Goal: Task Accomplishment & Management: Use online tool/utility

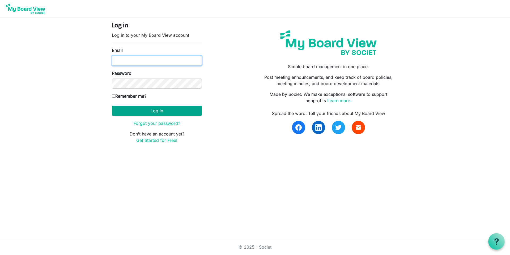
type input "kellyschultz@missouri.edu"
click at [159, 113] on button "Log in" at bounding box center [157, 110] width 90 height 10
type input "[EMAIL_ADDRESS][US_STATE][DOMAIN_NAME]"
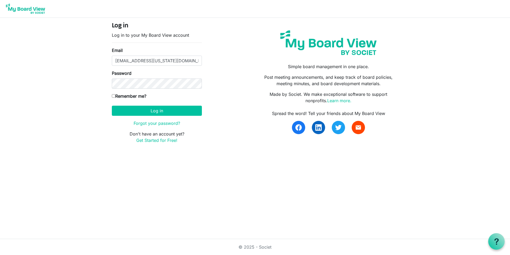
click at [112, 95] on input "Remember me?" at bounding box center [113, 95] width 3 height 3
checkbox input "true"
click at [154, 112] on button "Log in" at bounding box center [157, 110] width 90 height 10
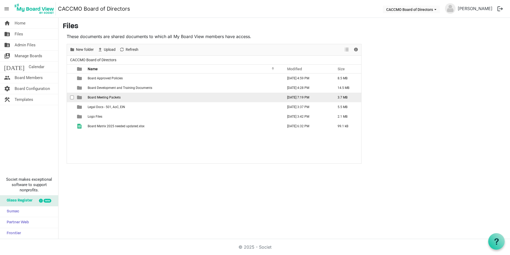
click at [101, 97] on span "Board Meeting Packets" at bounding box center [104, 97] width 33 height 4
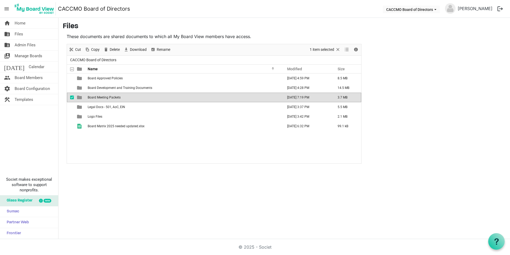
click at [101, 97] on span "Board Meeting Packets" at bounding box center [104, 97] width 33 height 4
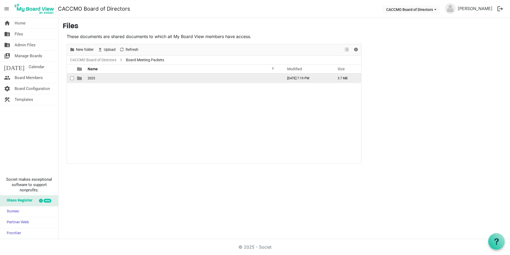
click at [92, 81] on td "2025" at bounding box center [184, 78] width 196 height 10
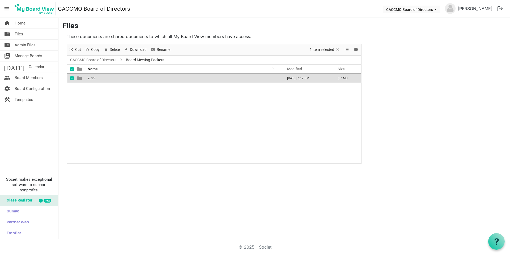
click at [92, 81] on td "2025" at bounding box center [184, 78] width 196 height 10
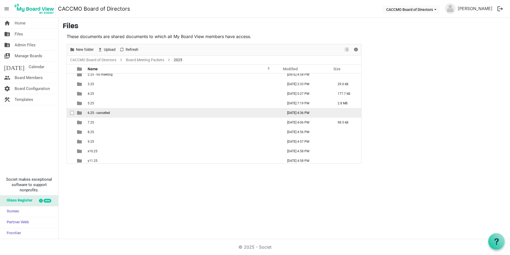
scroll to position [25, 0]
click at [99, 111] on td "7.25" at bounding box center [184, 111] width 196 height 10
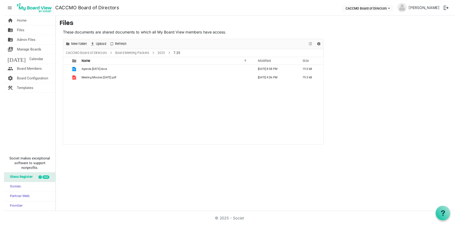
scroll to position [0, 0]
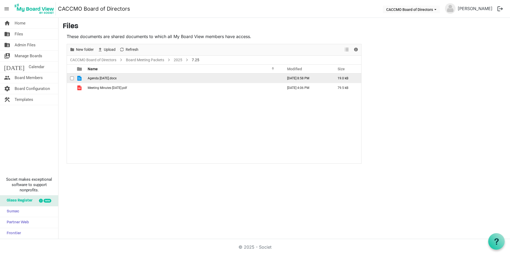
click at [90, 80] on span "Agenda July 2025.docx" at bounding box center [102, 78] width 29 height 4
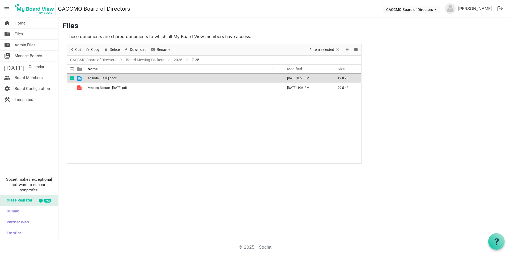
click at [90, 79] on span "Agenda July 2025.docx" at bounding box center [102, 78] width 29 height 4
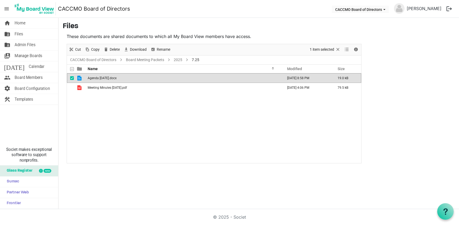
click at [124, 121] on div "Agenda July 2025.docx July 16, 2025 8:58 PM 19.0 kB Meeting Minutes July 2025.p…" at bounding box center [214, 118] width 294 height 90
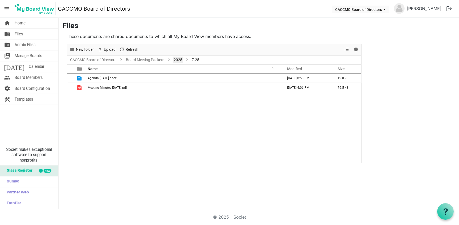
click at [178, 61] on link "2025" at bounding box center [178, 60] width 11 height 7
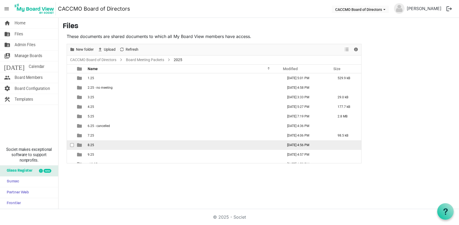
click at [109, 145] on td "8.25" at bounding box center [184, 145] width 196 height 10
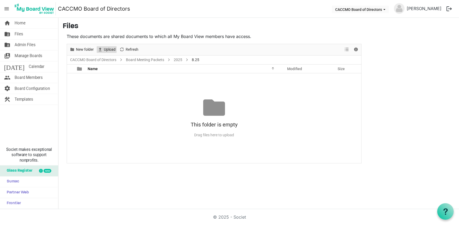
click at [106, 50] on span "Upload" at bounding box center [109, 49] width 13 height 7
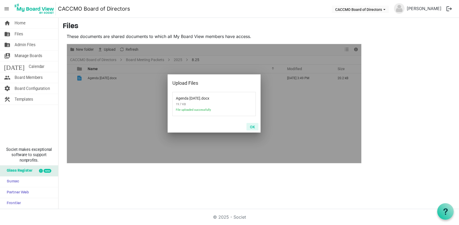
click at [251, 127] on button "OK" at bounding box center [253, 126] width 12 height 7
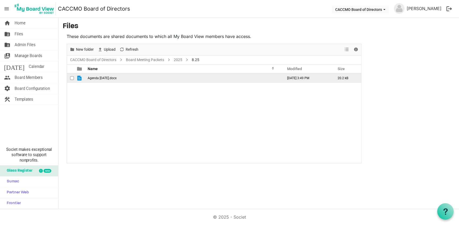
click at [107, 79] on span "Agenda August 2025.docx" at bounding box center [102, 78] width 29 height 4
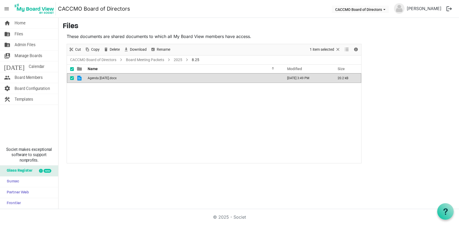
click at [107, 79] on span "Agenda August 2025.docx" at bounding box center [102, 78] width 29 height 4
